Goal: Task Accomplishment & Management: Manage account settings

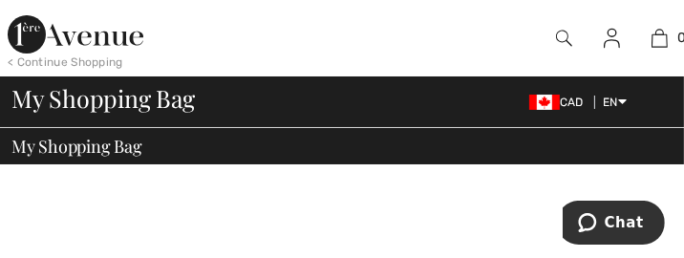
drag, startPoint x: 0, startPoint y: 0, endPoint x: 255, endPoint y: 197, distance: 322.3
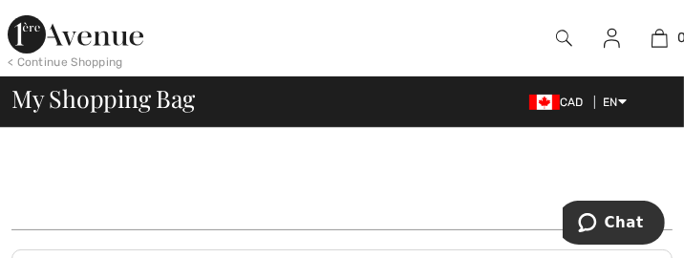
scroll to position [353, 0]
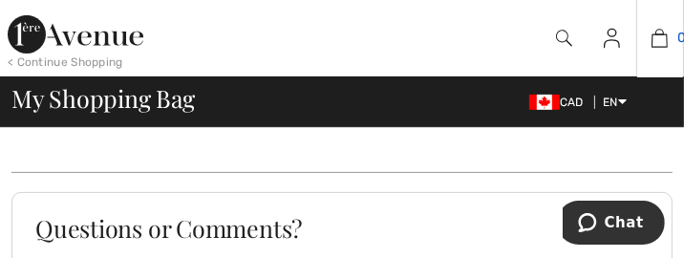
click at [663, 41] on img at bounding box center [660, 38] width 16 height 23
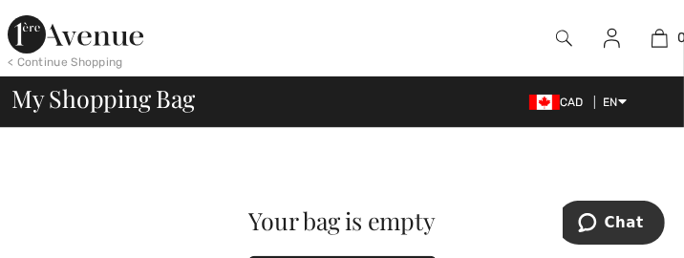
scroll to position [190, 0]
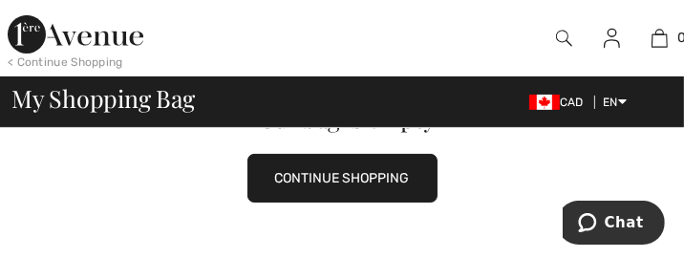
click at [603, 41] on link at bounding box center [612, 38] width 47 height 23
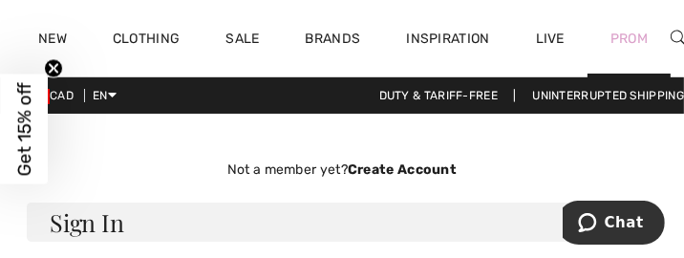
drag, startPoint x: 0, startPoint y: 0, endPoint x: 605, endPoint y: 44, distance: 606.5
click at [605, 44] on div "Prom" at bounding box center [629, 38] width 83 height 78
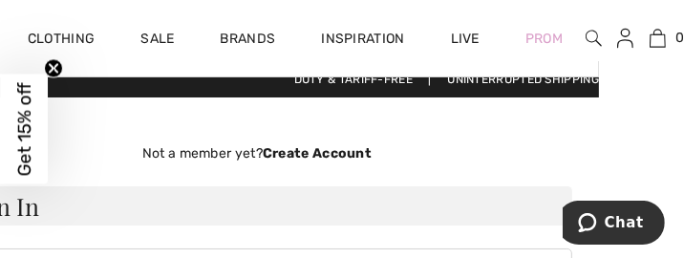
scroll to position [15, 85]
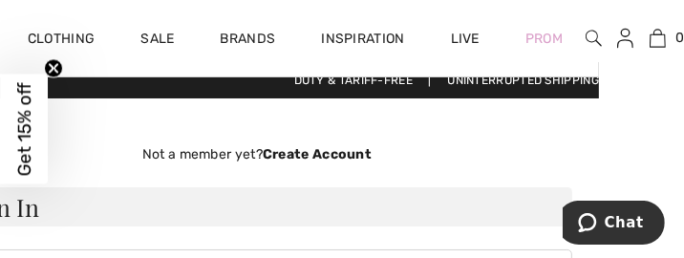
click at [599, 105] on html "We value your privacy We use cookies to enhance your browsing experience, serve…" at bounding box center [257, 114] width 684 height 258
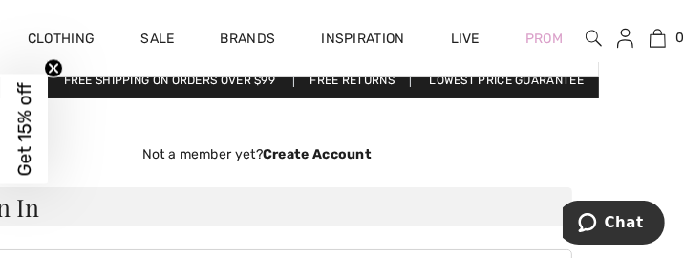
click at [629, 49] on img at bounding box center [625, 38] width 16 height 23
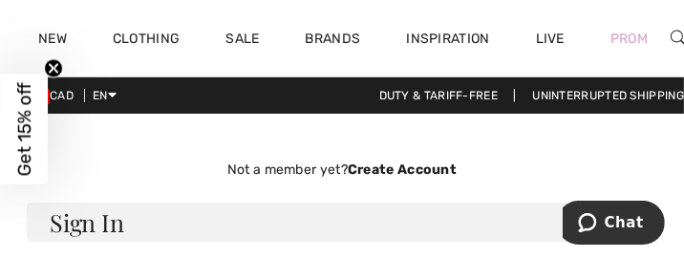
click at [45, 222] on h3 "Sign In" at bounding box center [342, 222] width 631 height 39
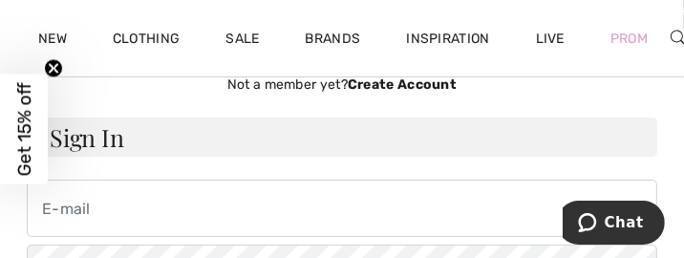
scroll to position [75, 0]
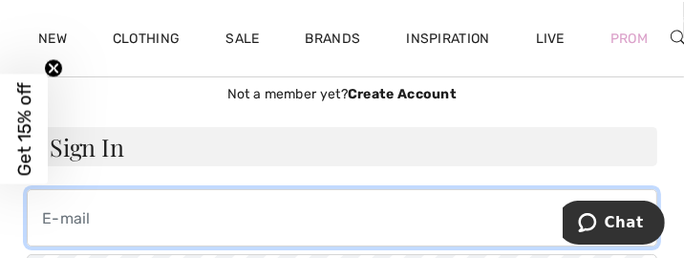
click at [42, 226] on input "email" at bounding box center [342, 217] width 631 height 57
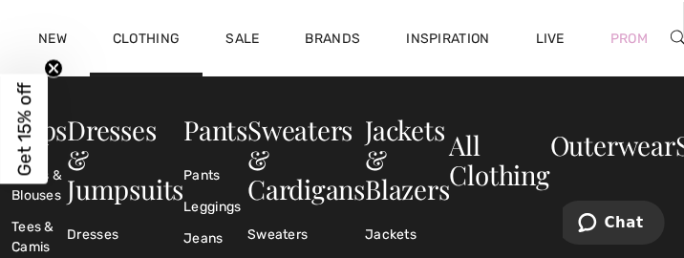
type input "myboy@mymts.net"
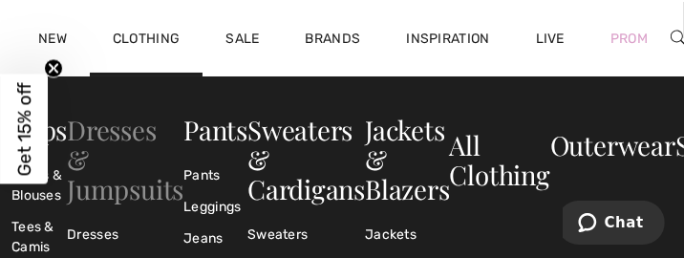
click at [117, 124] on link "Dresses & Jumpsuits" at bounding box center [125, 159] width 117 height 95
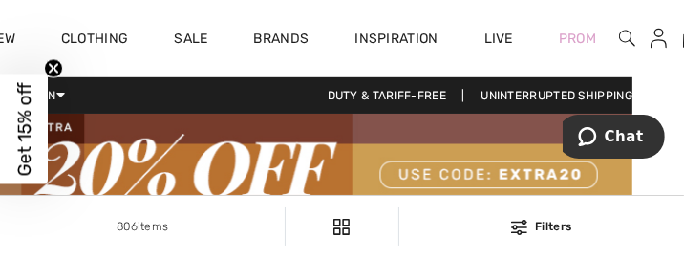
scroll to position [0, 85]
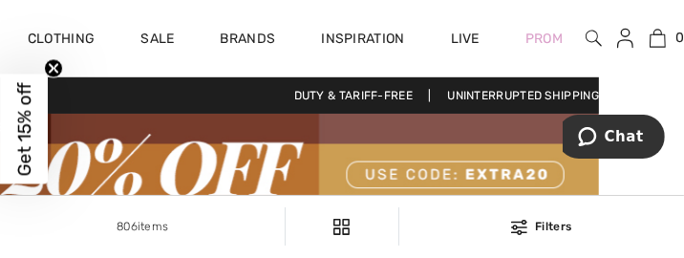
click at [616, 39] on link at bounding box center [625, 38] width 47 height 23
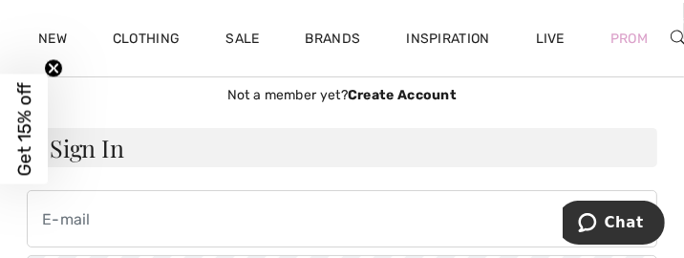
scroll to position [74, 0]
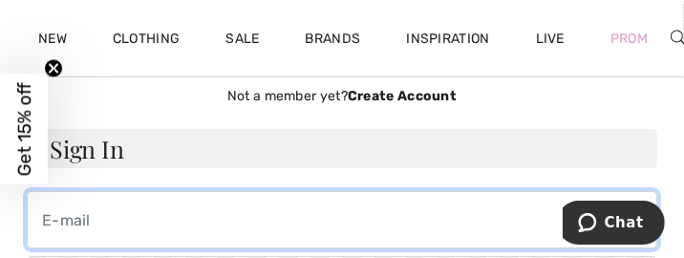
click at [48, 218] on input "email" at bounding box center [342, 219] width 631 height 57
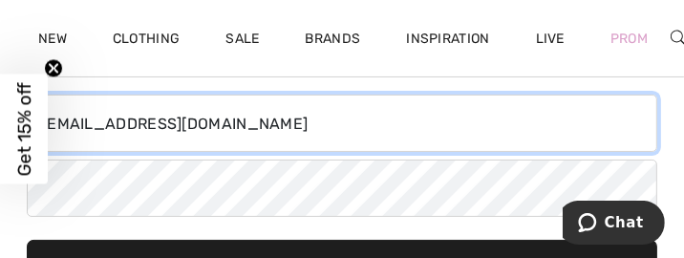
scroll to position [157, 0]
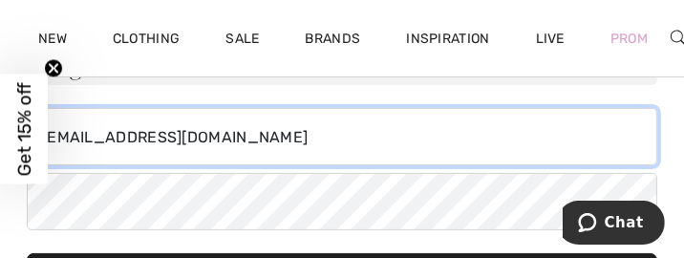
type input "[EMAIL_ADDRESS][DOMAIN_NAME]"
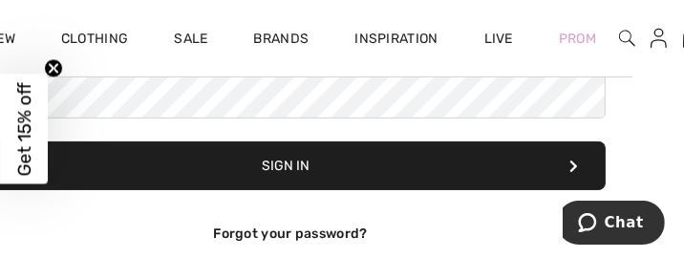
scroll to position [269, 85]
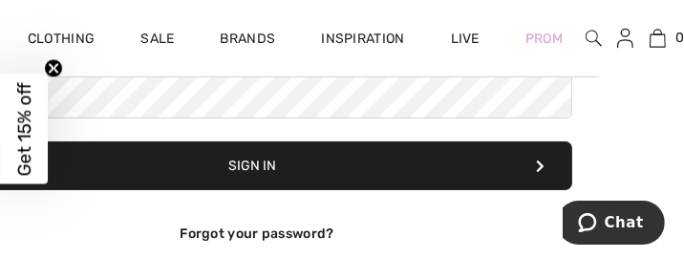
click at [261, 165] on button "Sign In" at bounding box center [257, 165] width 631 height 49
click at [262, 168] on button "Sign In" at bounding box center [257, 165] width 631 height 49
click at [540, 165] on icon at bounding box center [540, 166] width 9 height 13
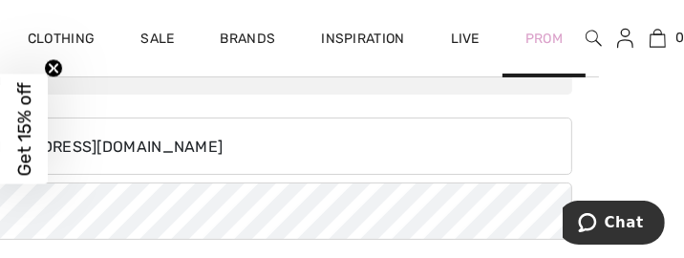
scroll to position [142, 85]
